Goal: Transaction & Acquisition: Purchase product/service

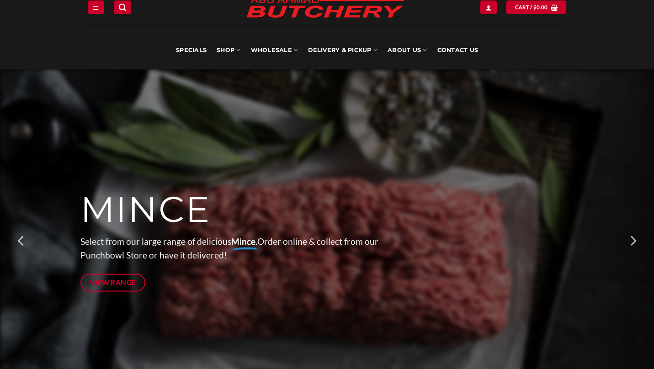
scroll to position [33, 0]
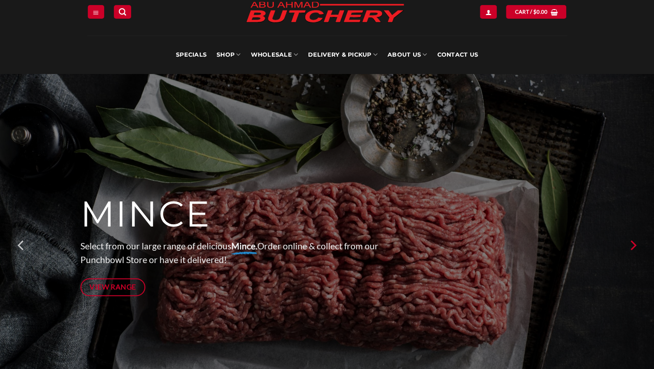
click at [630, 238] on icon "Next" at bounding box center [632, 245] width 16 height 16
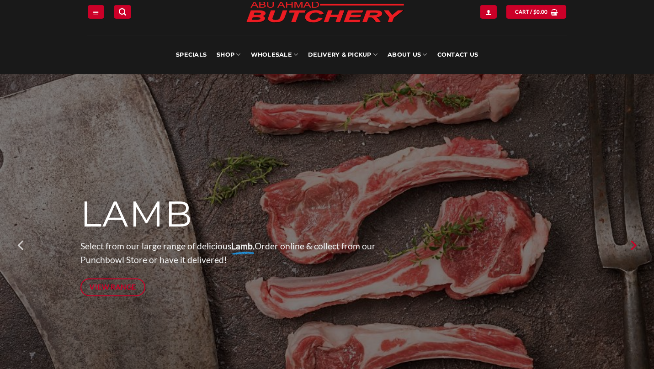
click at [630, 238] on icon "Next" at bounding box center [632, 245] width 16 height 16
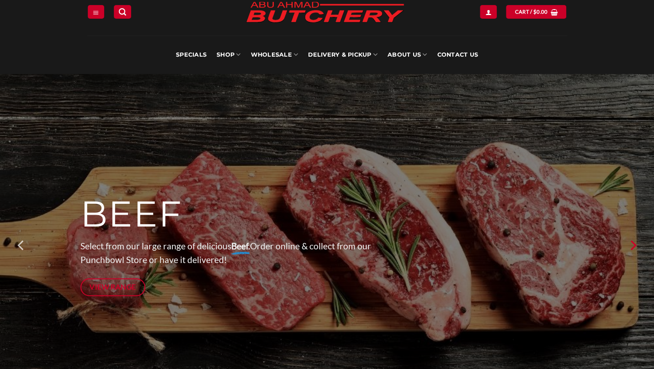
click at [631, 240] on icon "Next" at bounding box center [632, 245] width 16 height 16
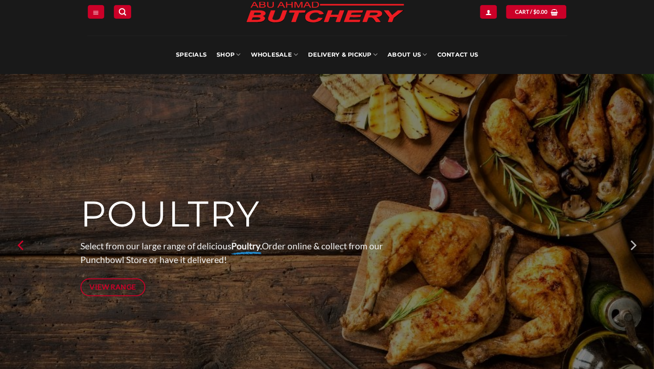
click at [27, 246] on icon "Previous" at bounding box center [21, 245] width 16 height 16
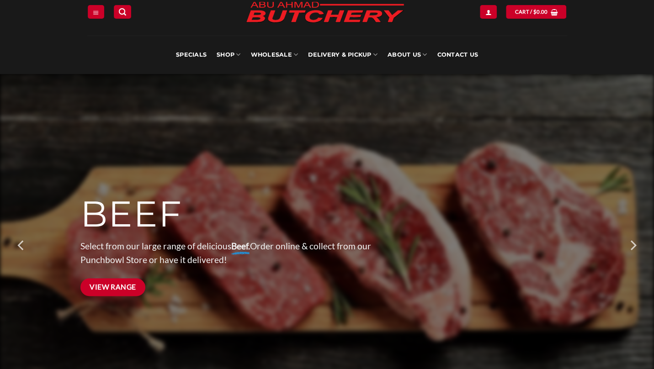
click at [119, 285] on span "View Range" at bounding box center [113, 286] width 47 height 11
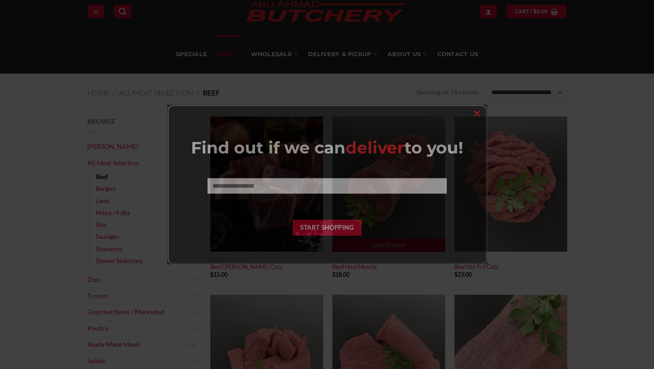
scroll to position [34, 0]
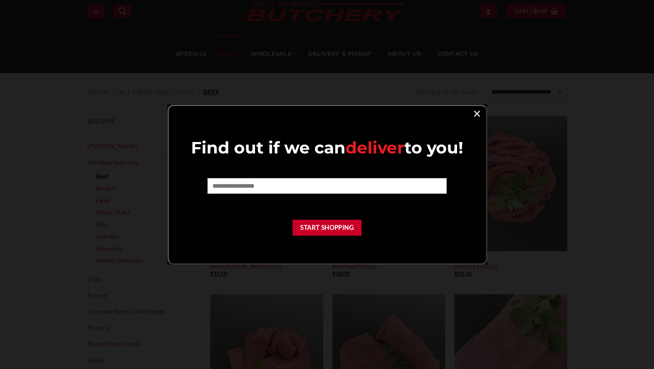
click at [474, 115] on link "×" at bounding box center [476, 113] width 13 height 12
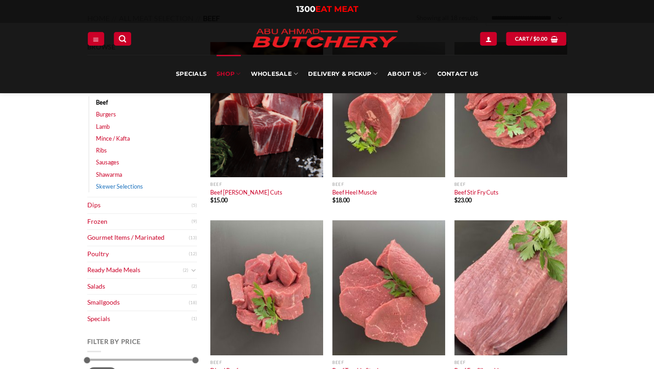
scroll to position [93, 0]
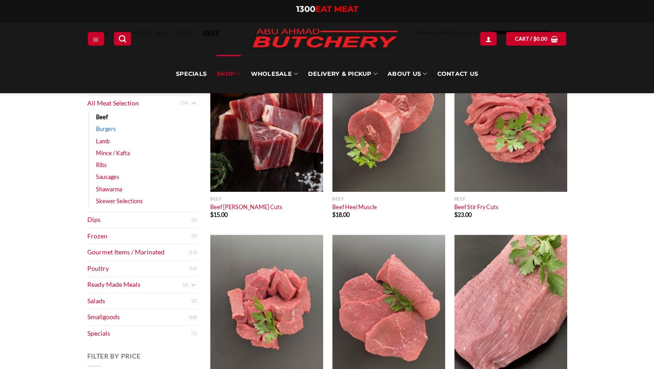
click at [106, 130] on link "Burgers" at bounding box center [106, 129] width 20 height 12
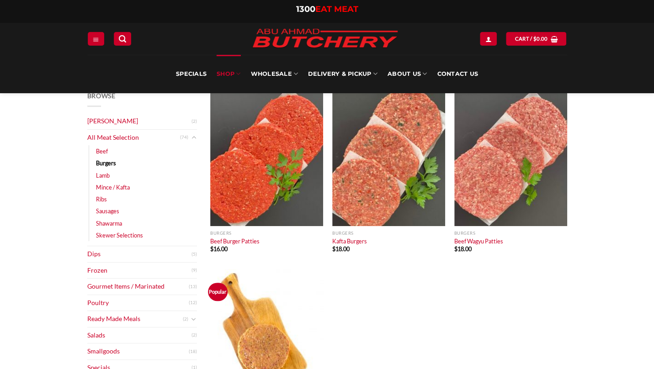
scroll to position [57, 0]
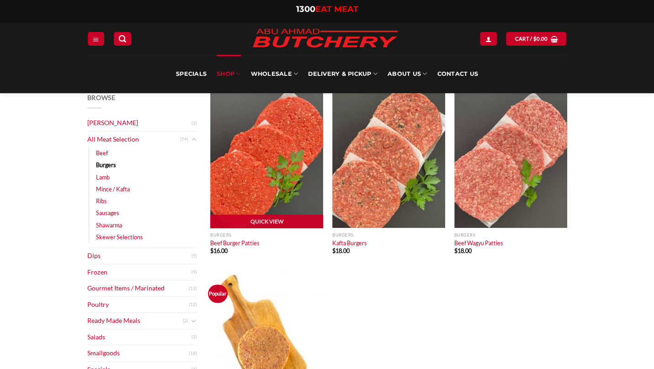
click at [261, 145] on img "Beef Burger Patties" at bounding box center [266, 160] width 113 height 135
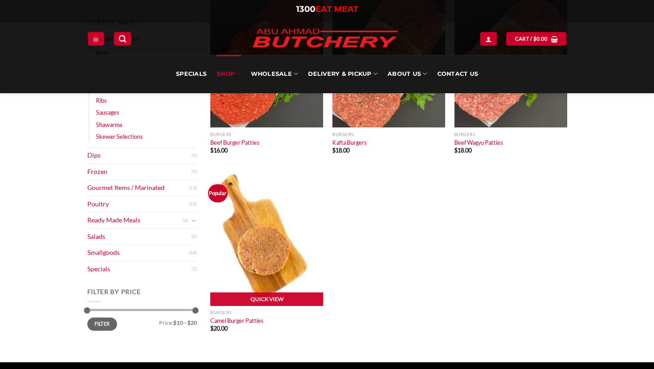
click at [278, 251] on img "Camel Burger Patties" at bounding box center [266, 237] width 113 height 135
click at [280, 295] on link "Quick View" at bounding box center [266, 299] width 113 height 14
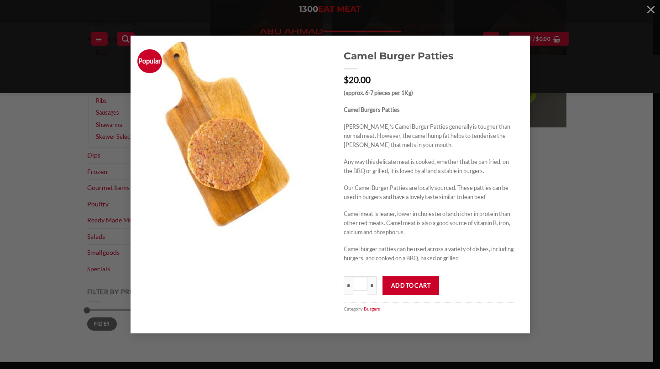
click at [410, 238] on div "(approx. 6-7 pieces per 1Kg) Camel Burgers Patties Abu Ahmad Butchery’s Camel B…" at bounding box center [430, 175] width 173 height 175
click at [560, 201] on div "Popular Camel Burger Patties $ 20.00 (approx. 6-7 pieces per 1Kg) Camel Burgers…" at bounding box center [330, 184] width 633 height 297
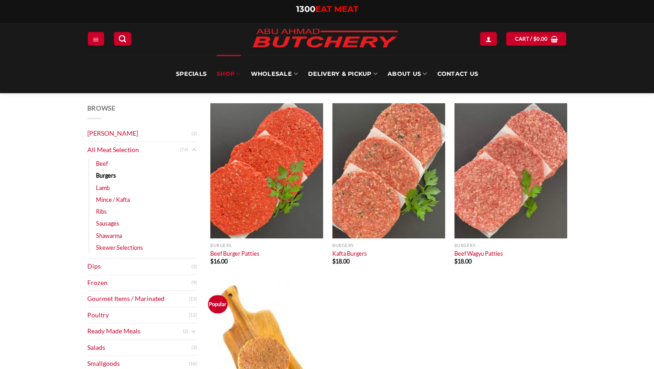
scroll to position [25, 0]
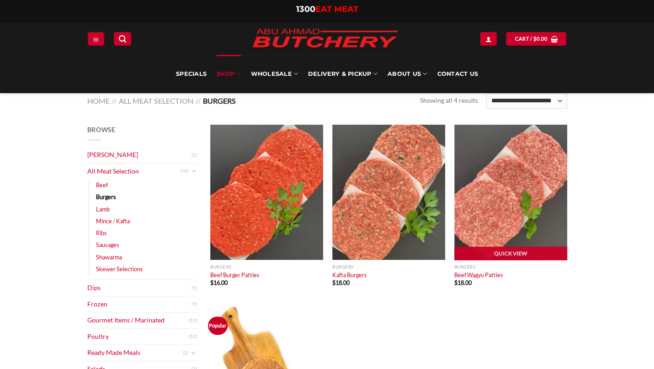
click at [506, 206] on img "Beef Wagyu Patties" at bounding box center [510, 192] width 113 height 135
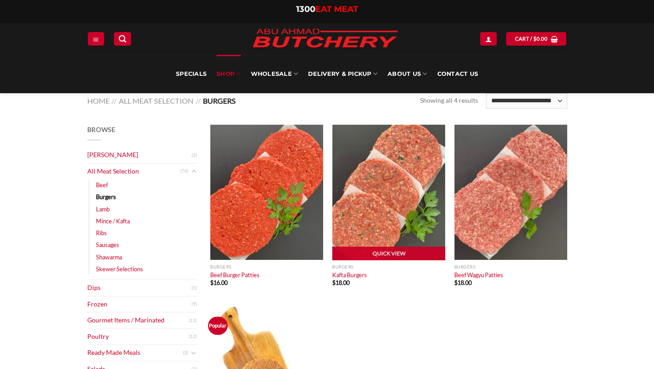
drag, startPoint x: 372, startPoint y: 202, endPoint x: 346, endPoint y: 223, distance: 33.4
click at [346, 223] on img "Kafta Burgers" at bounding box center [388, 192] width 113 height 135
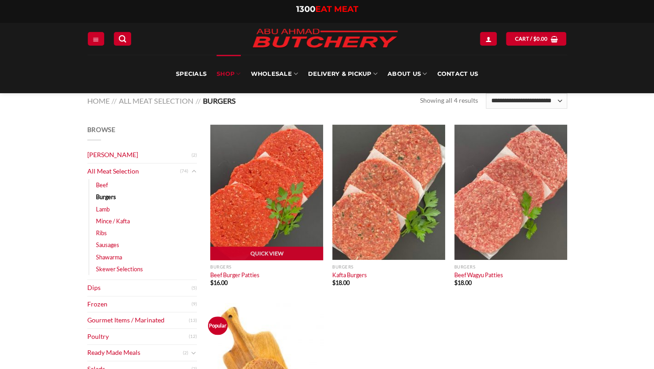
click at [247, 175] on img "Beef Burger Patties" at bounding box center [266, 192] width 113 height 135
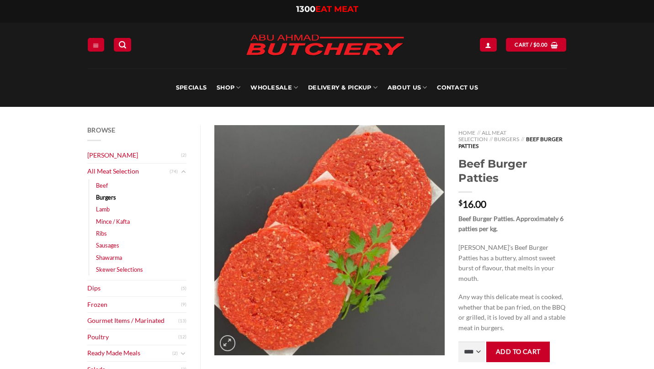
scroll to position [103, 0]
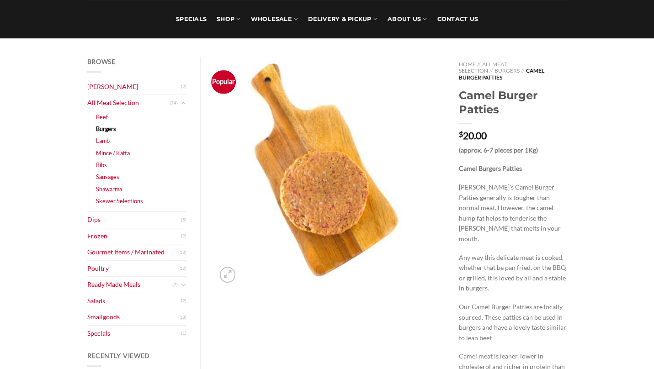
scroll to position [73, 0]
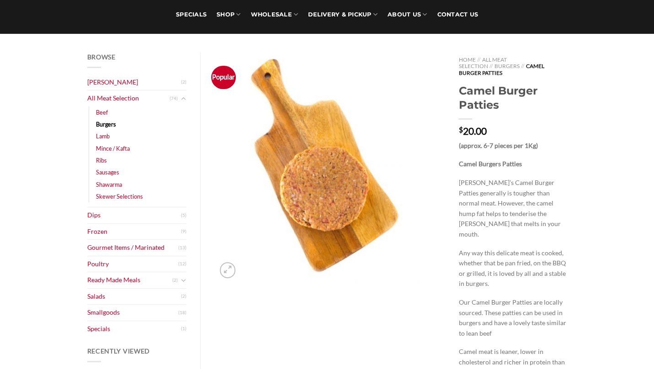
click at [212, 271] on div "Popular" at bounding box center [329, 294] width 244 height 484
click at [224, 271] on icon at bounding box center [226, 269] width 7 height 9
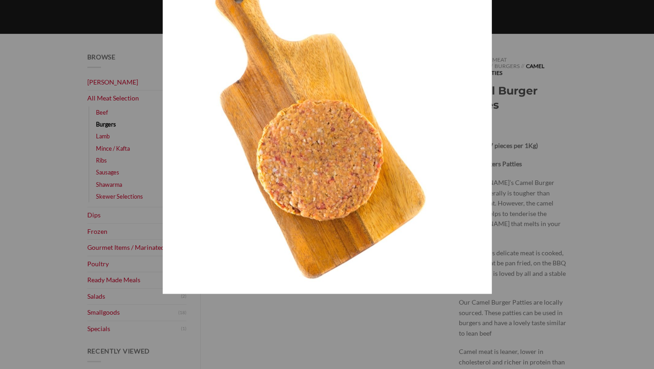
click at [356, 141] on img at bounding box center [327, 129] width 329 height 329
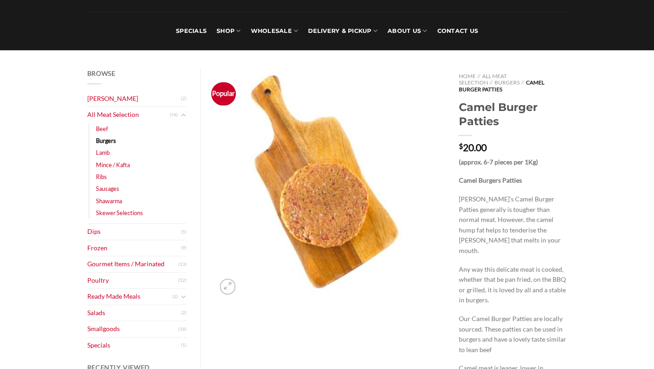
scroll to position [0, 0]
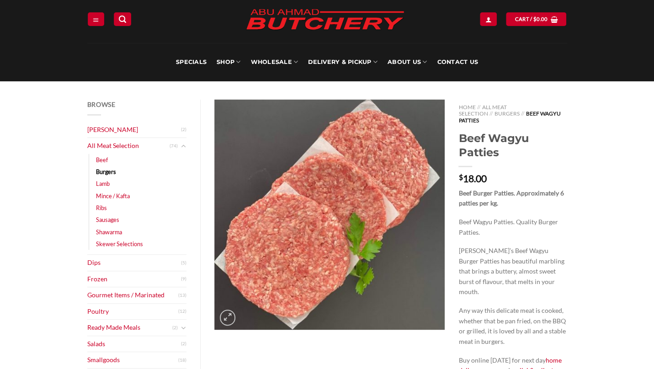
scroll to position [36, 0]
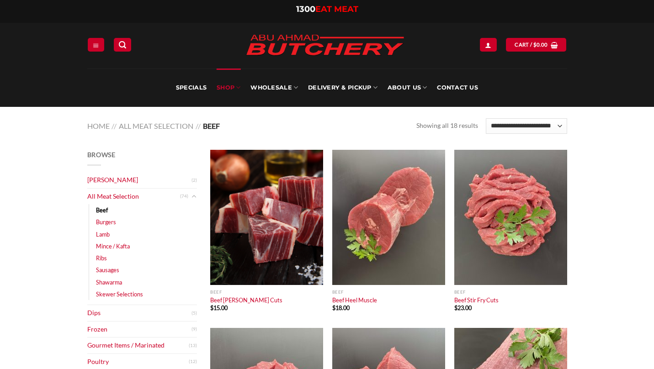
scroll to position [93, 0]
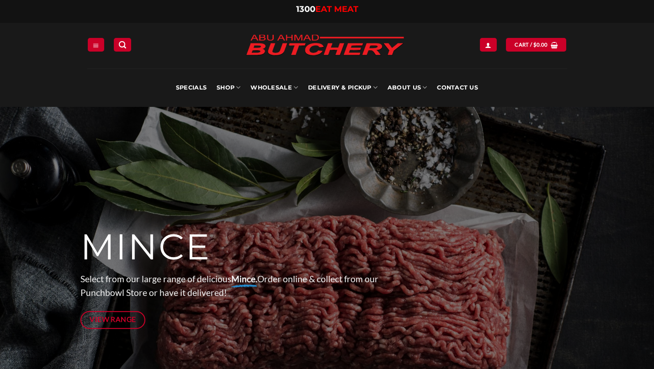
scroll to position [33, 0]
